Goal: Transaction & Acquisition: Obtain resource

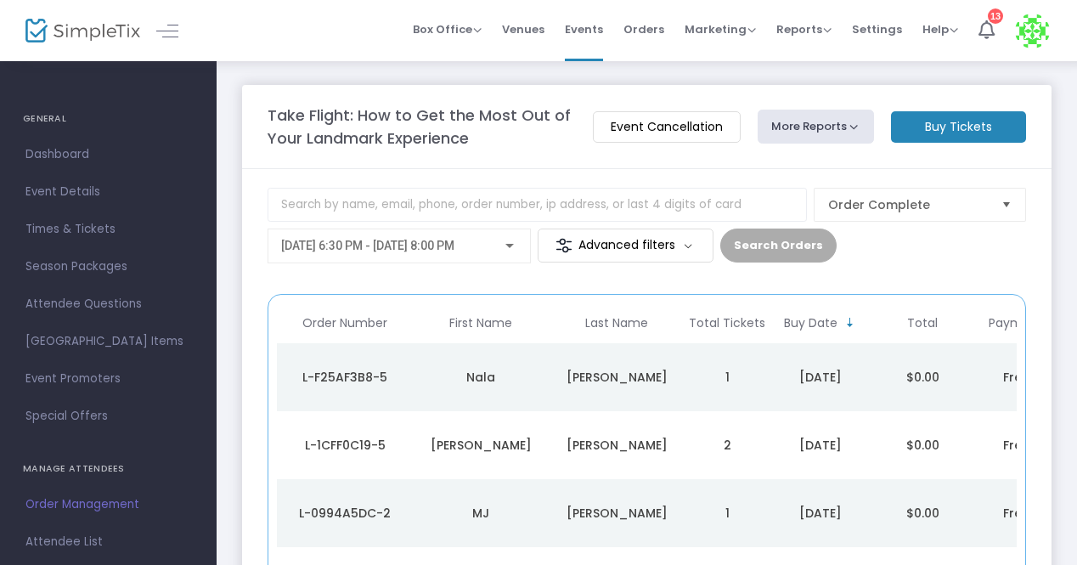
click at [454, 243] on span "[DATE] 6:30 PM - [DATE] 8:00 PM" at bounding box center [367, 246] width 173 height 14
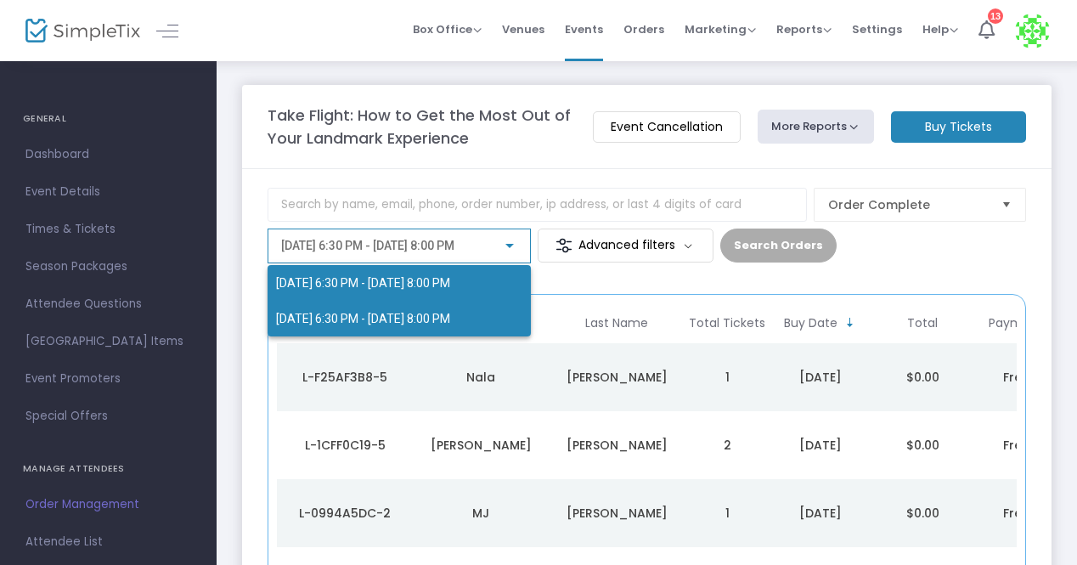
click at [449, 313] on span "[DATE] 6:30 PM - [DATE] 8:00 PM" at bounding box center [363, 319] width 174 height 14
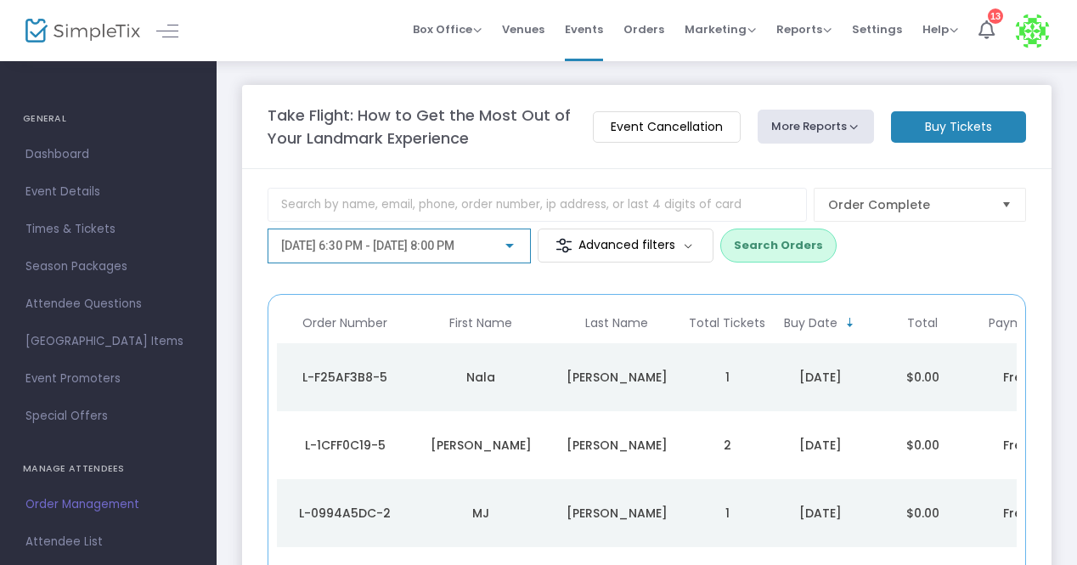
click at [807, 247] on button "Search Orders" at bounding box center [778, 245] width 116 height 34
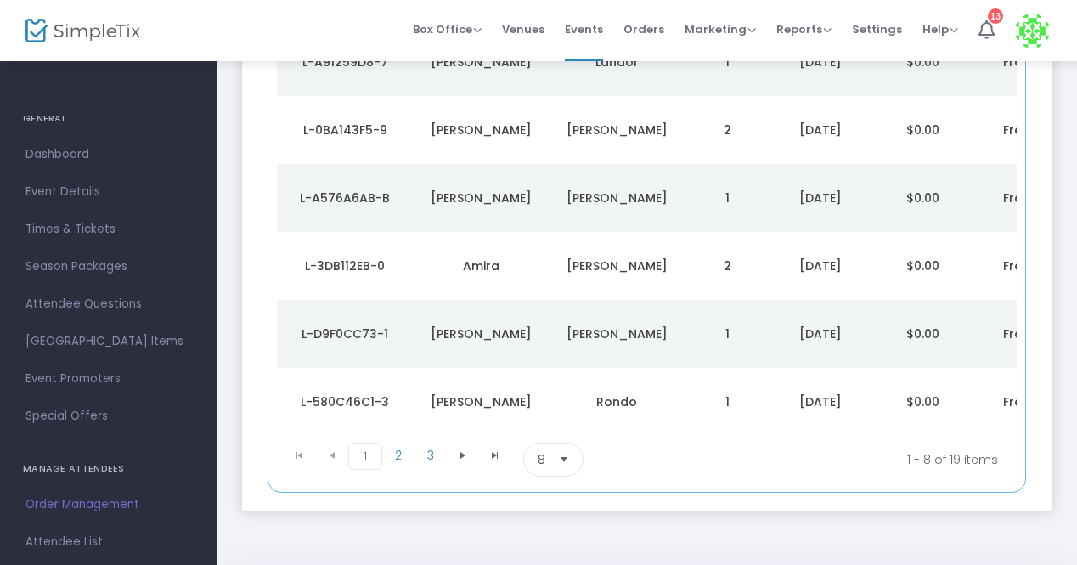
scroll to position [514, 0]
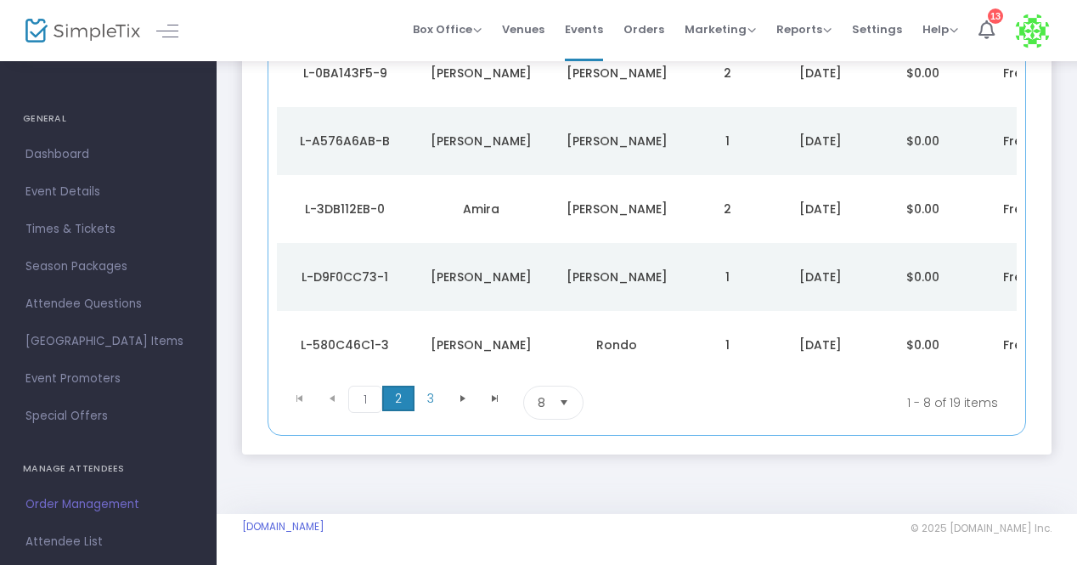
click at [400, 402] on span "2" at bounding box center [398, 397] width 32 height 25
click at [374, 395] on span "1" at bounding box center [364, 397] width 32 height 25
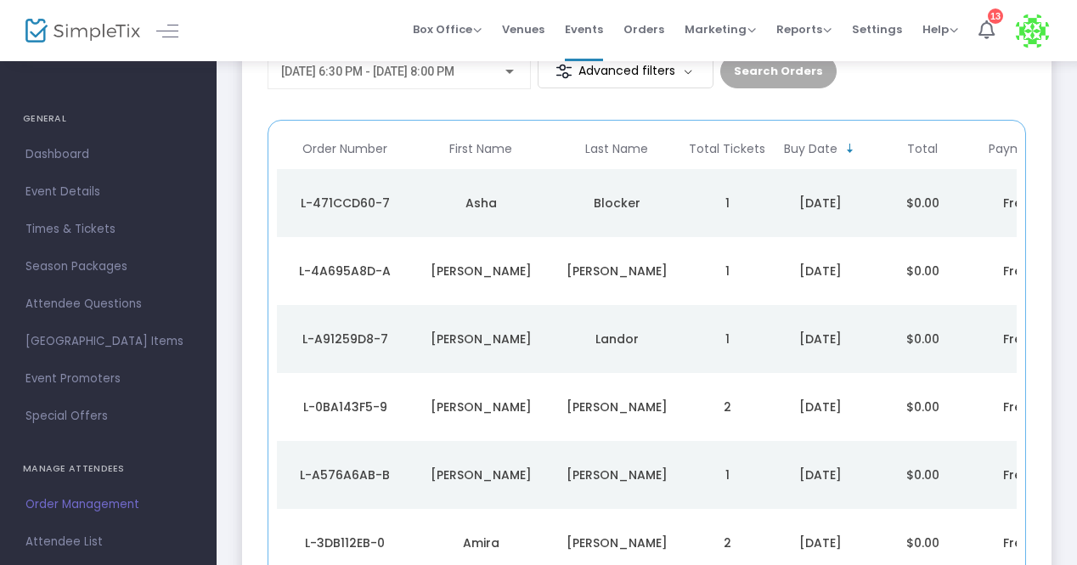
scroll to position [4, 0]
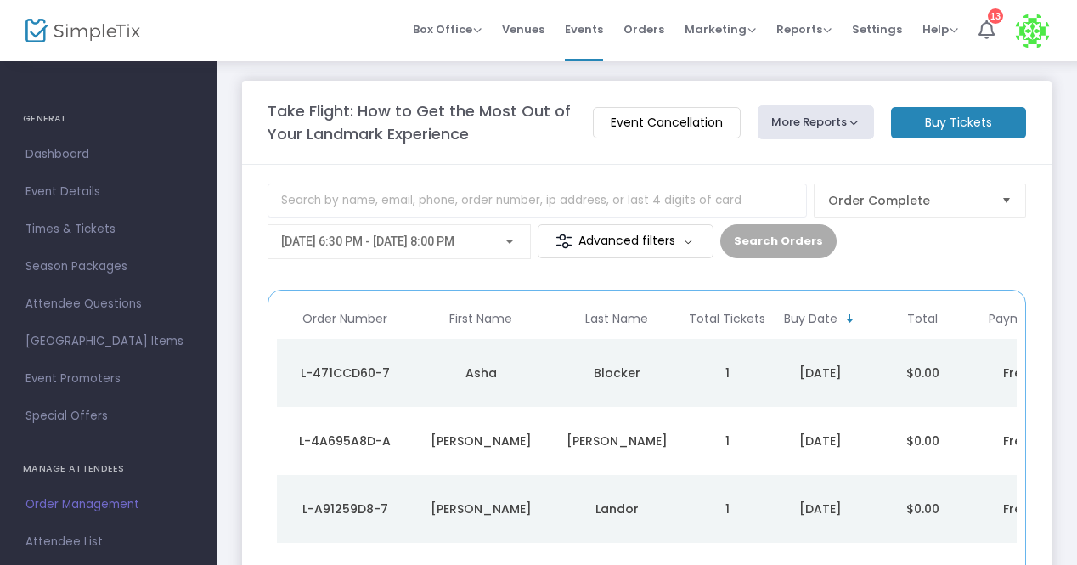
click at [839, 121] on button "More Reports" at bounding box center [815, 122] width 117 height 34
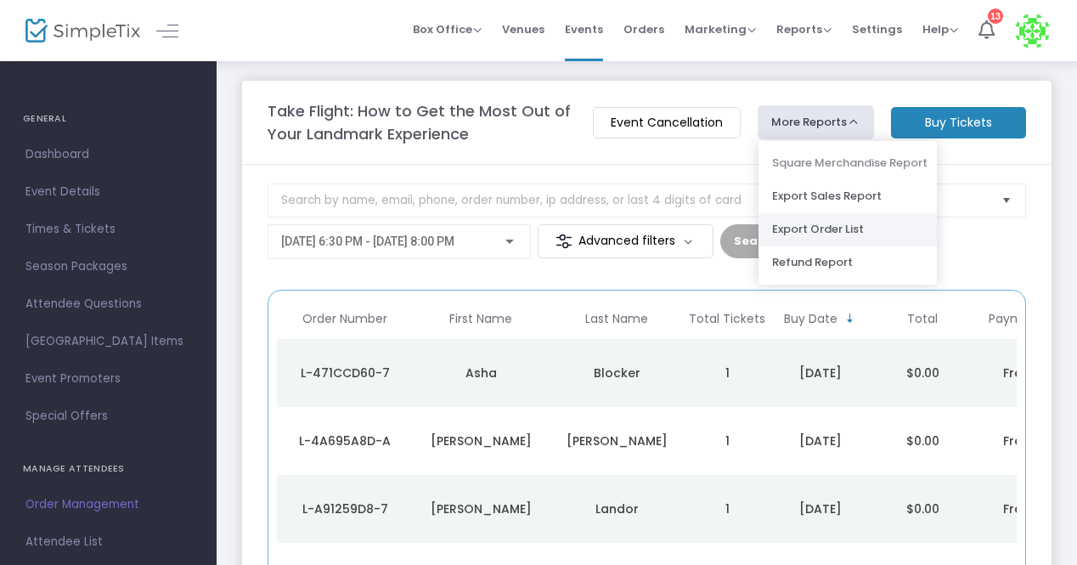
click at [826, 224] on li "Export Order List" at bounding box center [847, 229] width 178 height 33
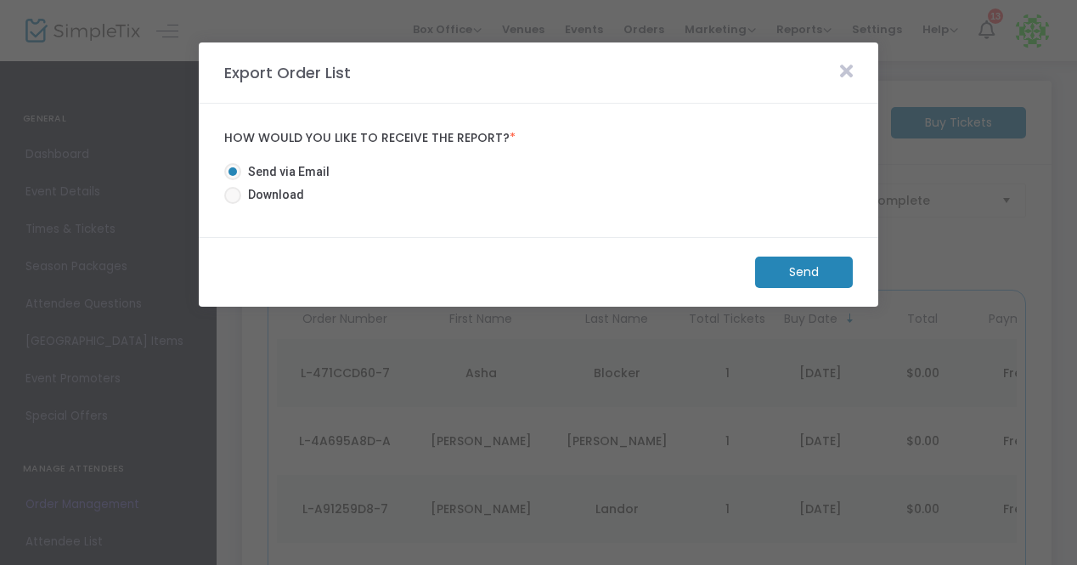
click at [235, 198] on span at bounding box center [232, 195] width 17 height 17
click at [233, 204] on input "Download" at bounding box center [232, 204] width 1 height 1
radio input "true"
click at [796, 275] on m-button "Download" at bounding box center [789, 271] width 127 height 31
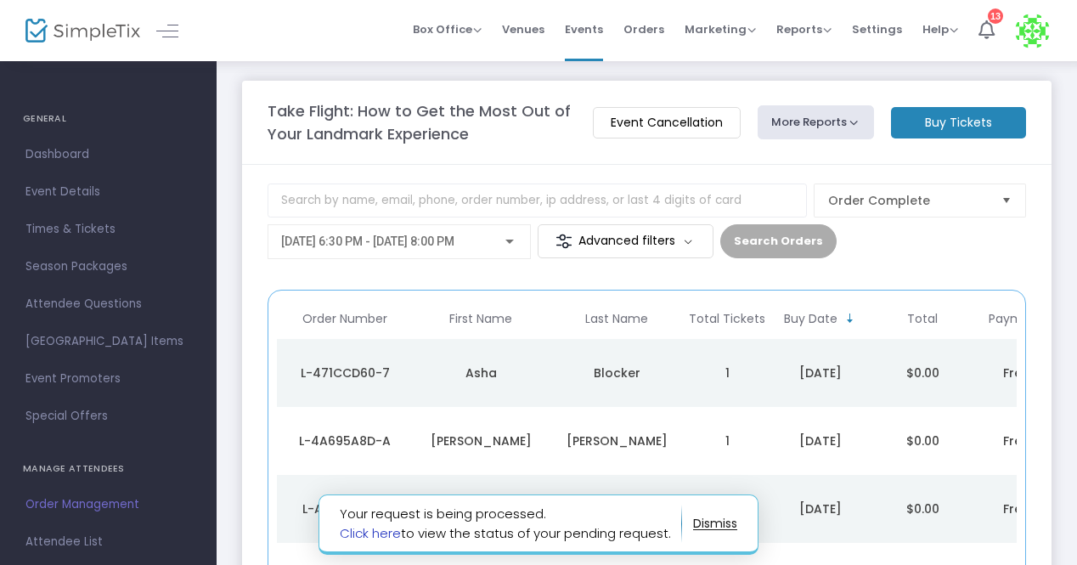
click at [371, 535] on link "Click here" at bounding box center [370, 533] width 61 height 18
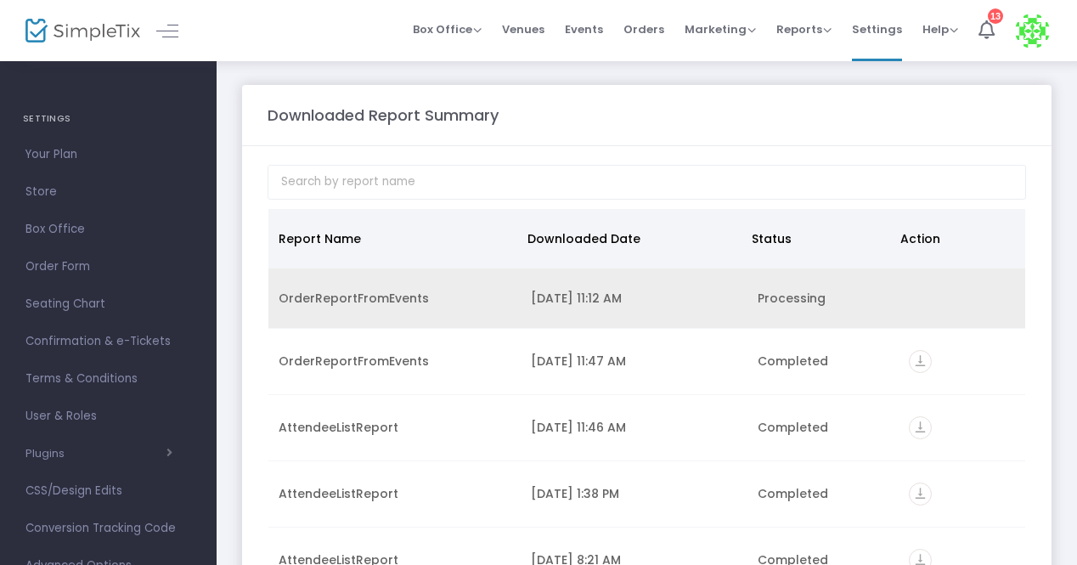
click at [351, 297] on div "OrderReportFromEvents" at bounding box center [394, 298] width 232 height 17
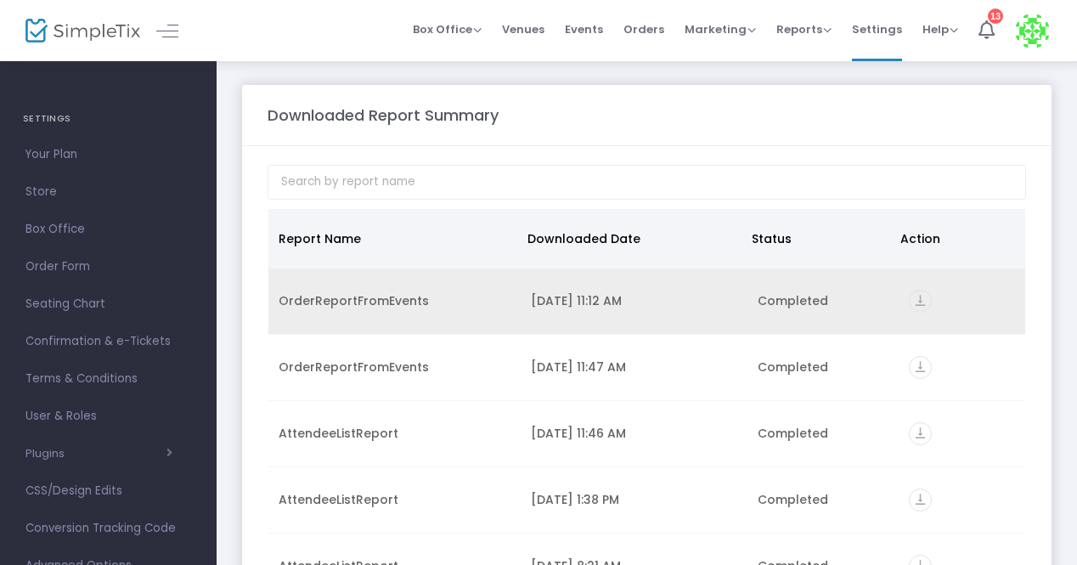
click at [917, 296] on icon "vertical_align_bottom" at bounding box center [919, 301] width 23 height 23
click at [912, 296] on icon "vertical_align_bottom" at bounding box center [919, 301] width 23 height 23
